Goal: Task Accomplishment & Management: Complete application form

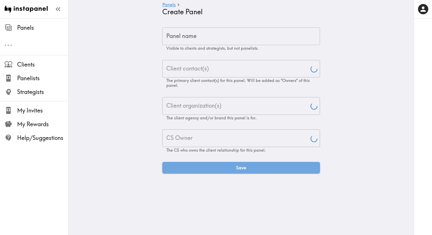
type input "Aj"
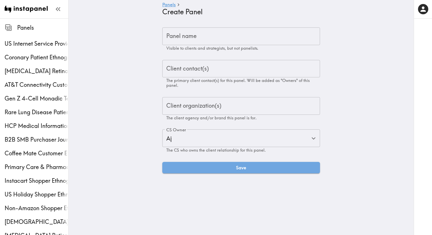
click at [209, 34] on input "Panel name" at bounding box center [241, 36] width 158 height 18
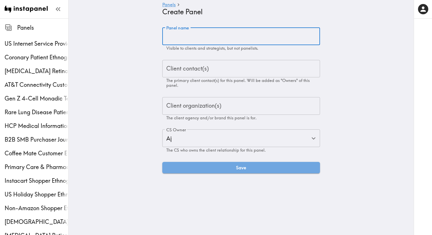
paste input "High Networth Individual Ethnography"
type input "High Networth Individual Ethnography"
click at [213, 71] on input "Client contact(s)" at bounding box center [241, 69] width 152 height 13
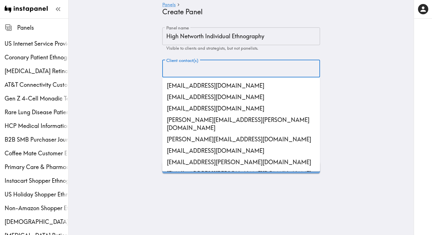
paste input "[PERSON_NAME][EMAIL_ADDRESS][DOMAIN_NAME]"
type input "[PERSON_NAME][EMAIL_ADDRESS][DOMAIN_NAME]"
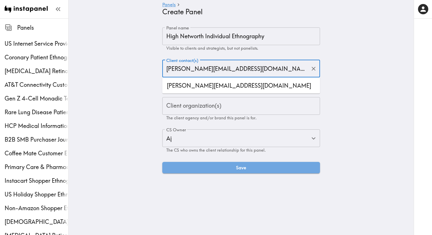
click at [192, 92] on ul "[PERSON_NAME][EMAIL_ADDRESS][DOMAIN_NAME]" at bounding box center [241, 86] width 158 height 16
click at [195, 85] on li "[PERSON_NAME][EMAIL_ADDRESS][DOMAIN_NAME]" at bounding box center [241, 85] width 158 height 11
